Goal: Communication & Community: Participate in discussion

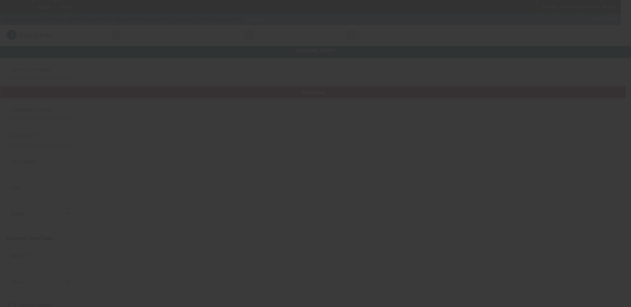
type input "[PERSON_NAME]"
type input "100 Mitchell Circle"
type input "75160"
type input "Terrell"
type input "[PHONE_NUMBER]"
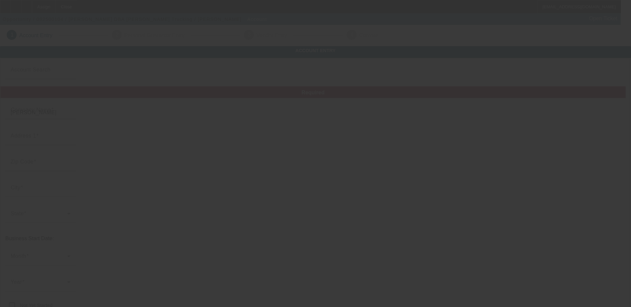
type input "K. Martinez Trucking"
type input "kmartinez.trucking@gmail.com"
type input "834640891"
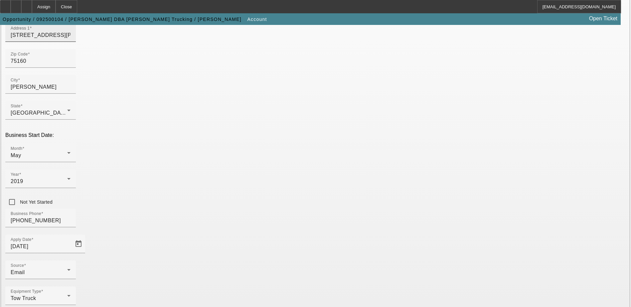
scroll to position [118, 0]
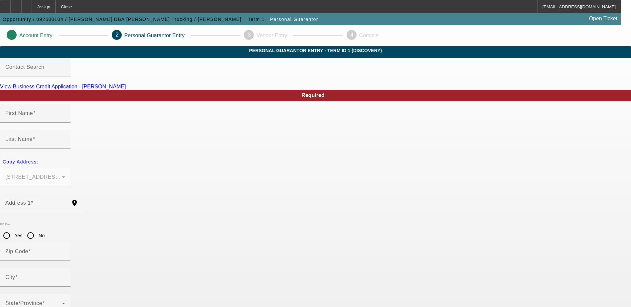
type input "Kevin"
type input "Martinez"
type input "100 Mitchell Circle"
radio input "true"
type input "75160"
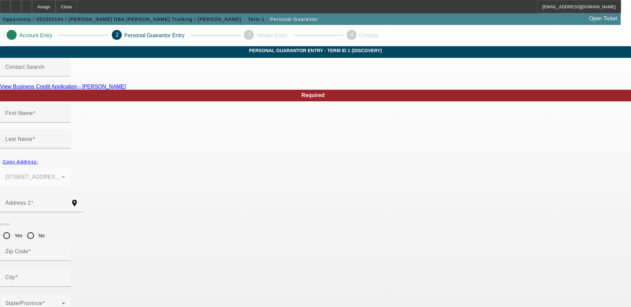
type input "Terrell"
type input "[PHONE_NUMBER]"
type input "50"
type input "641-40-7741"
type input "kmartinez.trucking@gmail.com"
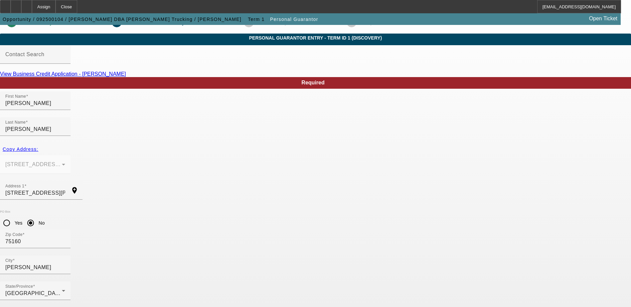
scroll to position [18, 0]
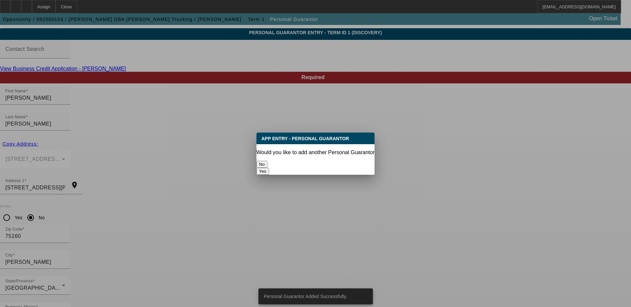
scroll to position [0, 0]
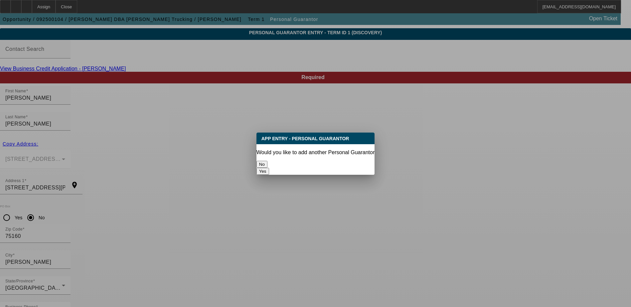
click at [267, 162] on button "No" at bounding box center [261, 164] width 11 height 7
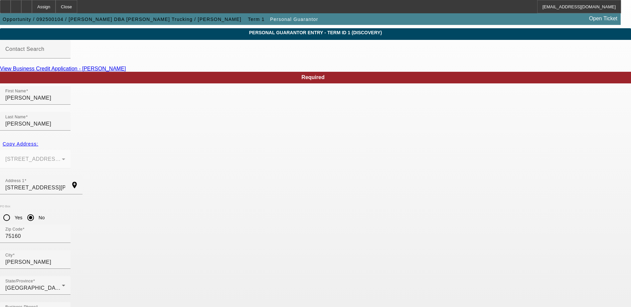
scroll to position [18, 0]
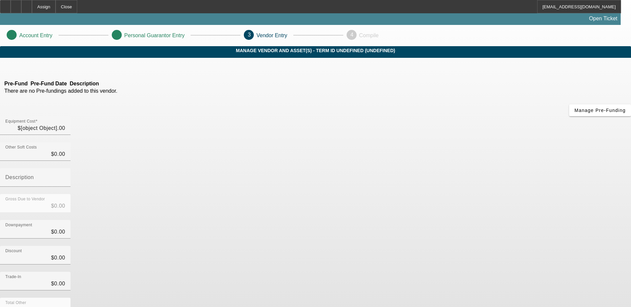
type input "$55,000.00"
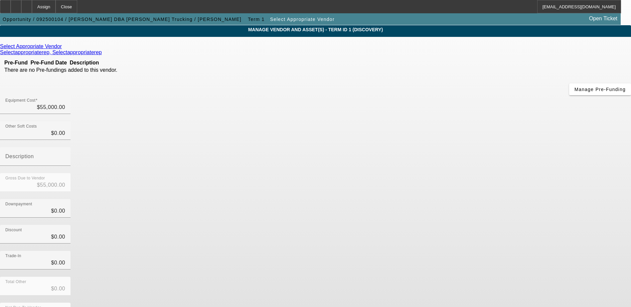
scroll to position [32, 0]
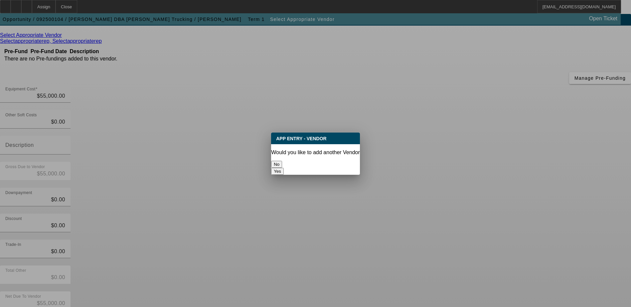
click at [282, 161] on button "No" at bounding box center [276, 164] width 11 height 7
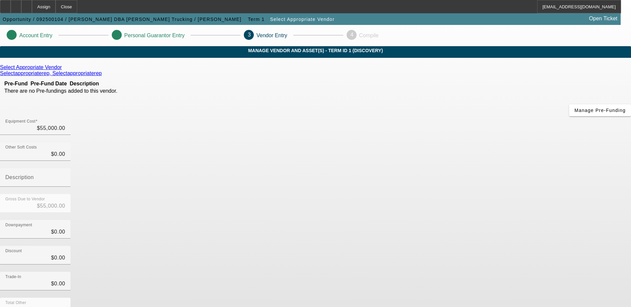
scroll to position [32, 0]
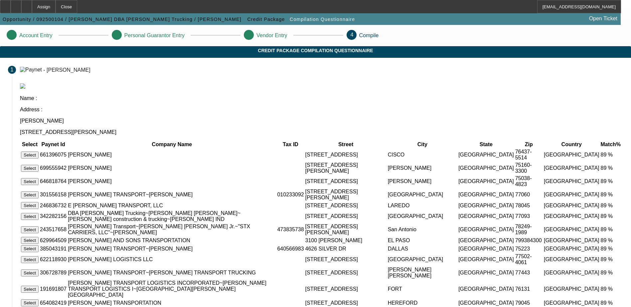
click at [276, 162] on td "MARTINEZ, KEVIN" at bounding box center [172, 168] width 209 height 13
click at [39, 165] on button "Select" at bounding box center [30, 168] width 18 height 7
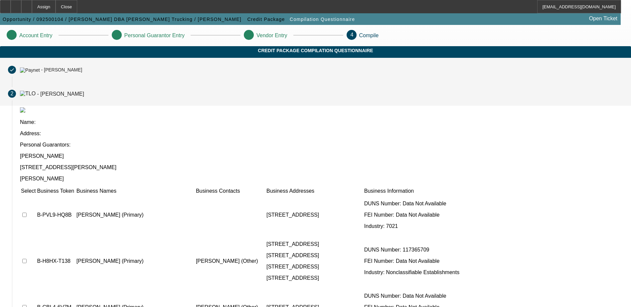
click at [82, 73] on div "- Kevin O Martinez" at bounding box center [61, 70] width 41 height 5
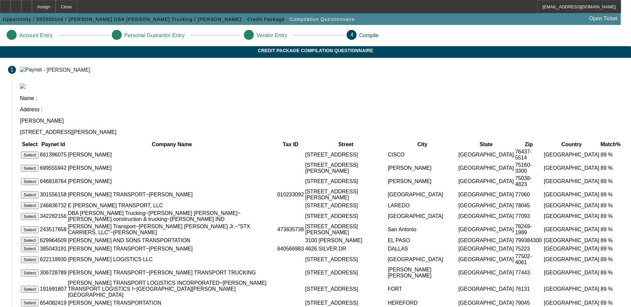
click at [276, 162] on td "MARTINEZ, KEVIN" at bounding box center [172, 168] width 209 height 13
click at [39, 165] on button "Select" at bounding box center [30, 168] width 18 height 7
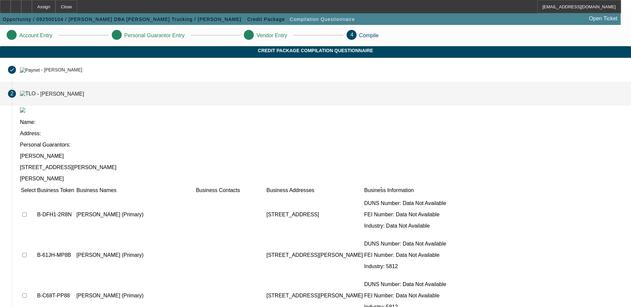
scroll to position [432, 0]
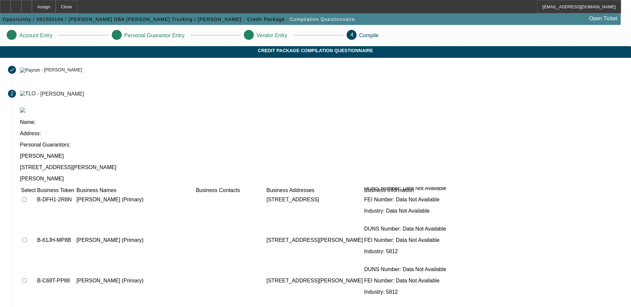
drag, startPoint x: 200, startPoint y: 202, endPoint x: 228, endPoint y: 202, distance: 27.6
drag, startPoint x: 228, startPoint y: 202, endPoint x: 241, endPoint y: 210, distance: 15.0
drag, startPoint x: 354, startPoint y: 203, endPoint x: 376, endPoint y: 202, distance: 21.3
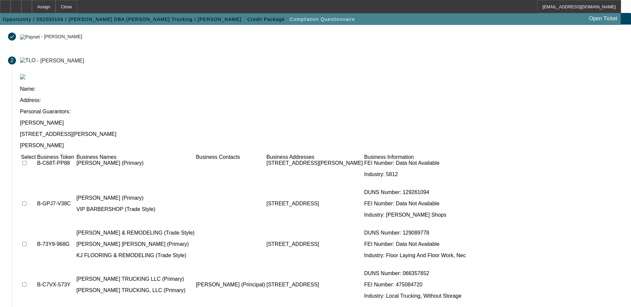
scroll to position [518, 0]
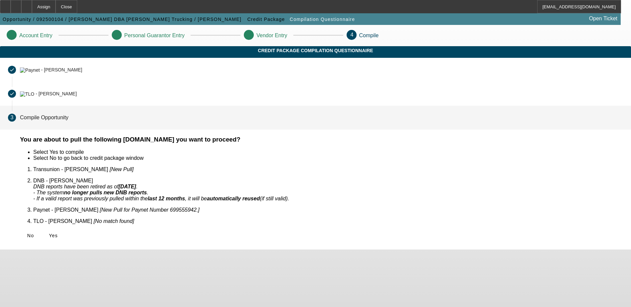
scroll to position [0, 0]
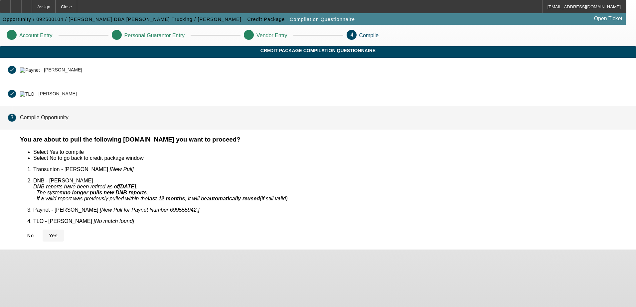
click at [58, 233] on span "Yes" at bounding box center [53, 235] width 9 height 5
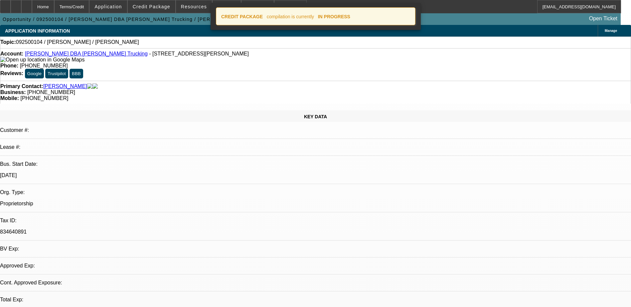
select select "0"
select select "2"
select select "0.1"
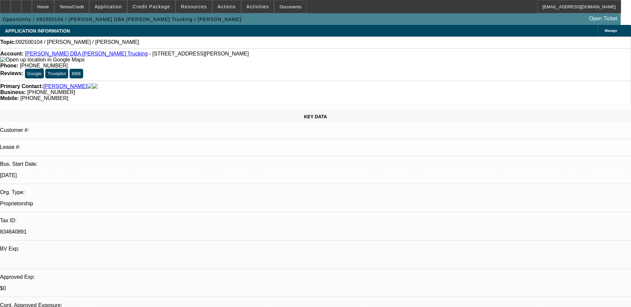
select select "1"
select select "2"
select select "4"
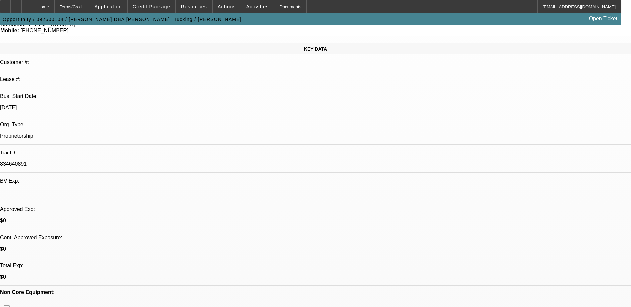
scroll to position [67, 0]
click at [32, 11] on div at bounding box center [26, 6] width 11 height 13
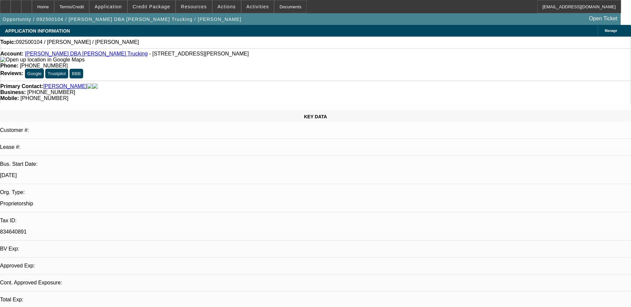
select select "0"
select select "2"
select select "0.1"
select select "1"
select select "2"
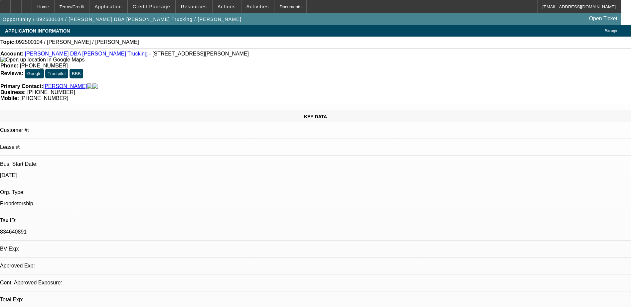
select select "4"
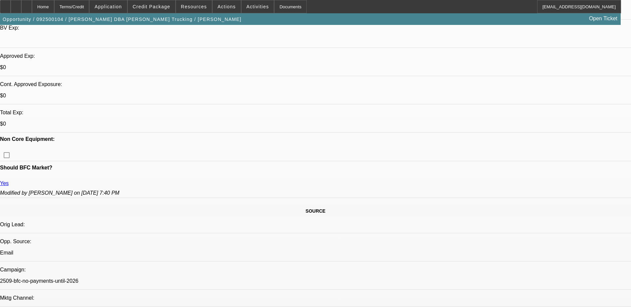
scroll to position [233, 0]
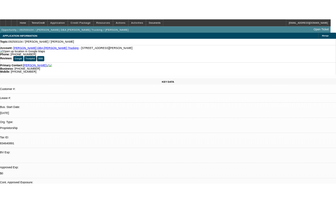
scroll to position [0, 0]
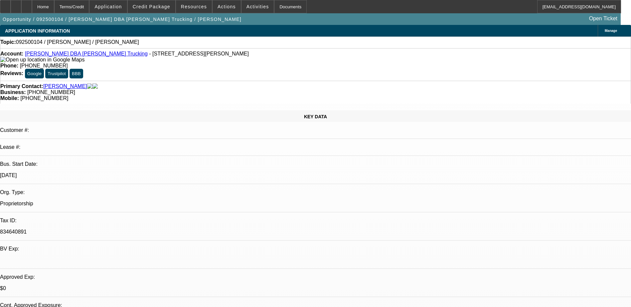
click at [72, 55] on link "[PERSON_NAME] DBA [PERSON_NAME] Trucking" at bounding box center [86, 54] width 123 height 6
click at [89, 59] on div "Account: [PERSON_NAME] DBA [PERSON_NAME] Trucking - [STREET_ADDRESS][PERSON_NAM…" at bounding box center [315, 57] width 630 height 12
click at [88, 57] on link "[PERSON_NAME] DBA [PERSON_NAME] Trucking" at bounding box center [86, 54] width 123 height 6
select select "0"
select select "2"
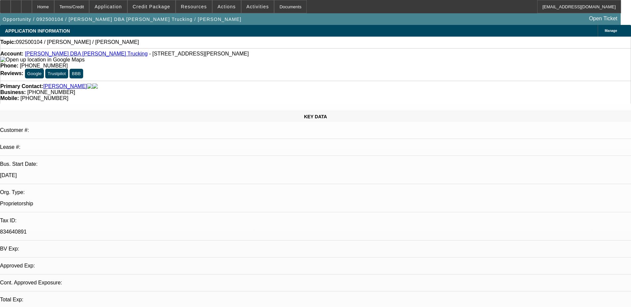
select select "2"
select select "0.1"
select select "4"
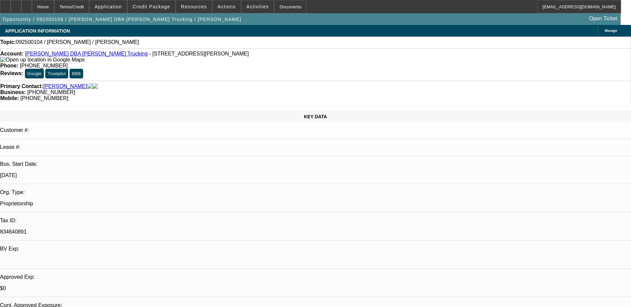
radio input "true"
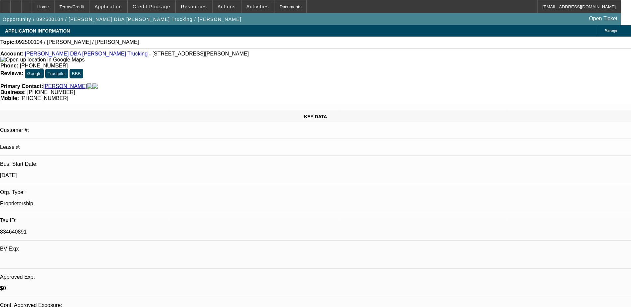
click at [99, 201] on p "Proprietorship" at bounding box center [315, 204] width 631 height 6
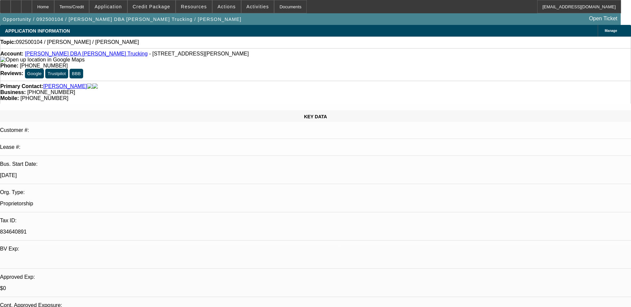
drag, startPoint x: 99, startPoint y: 132, endPoint x: 149, endPoint y: 167, distance: 60.8
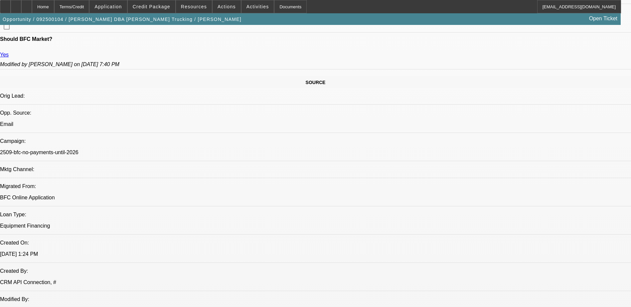
scroll to position [366, 0]
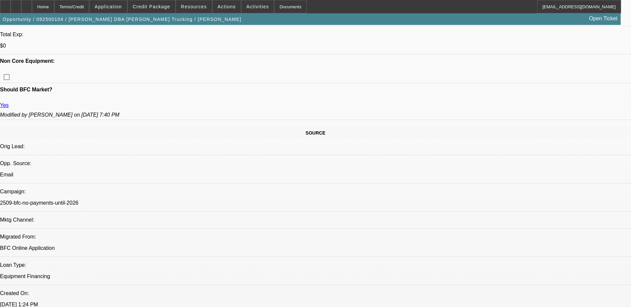
scroll to position [333, 0]
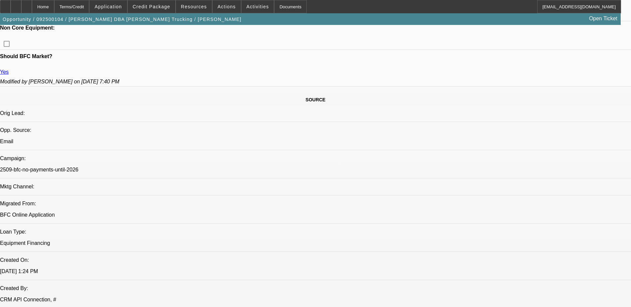
type textarea "Looking for a DTU unit for a truck with 500k miles. Need to figure out if he ha…"
radio input "true"
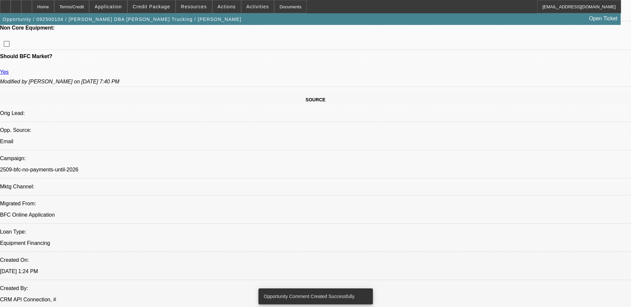
scroll to position [166, 0]
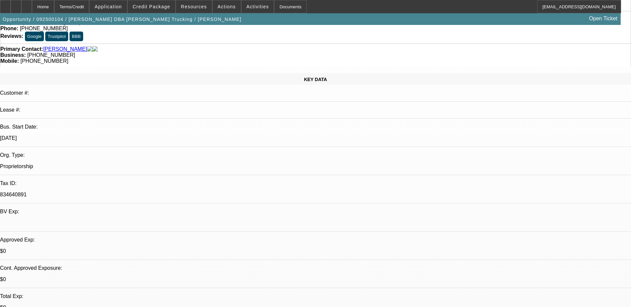
scroll to position [0, 0]
